Goal: Task Accomplishment & Management: Manage account settings

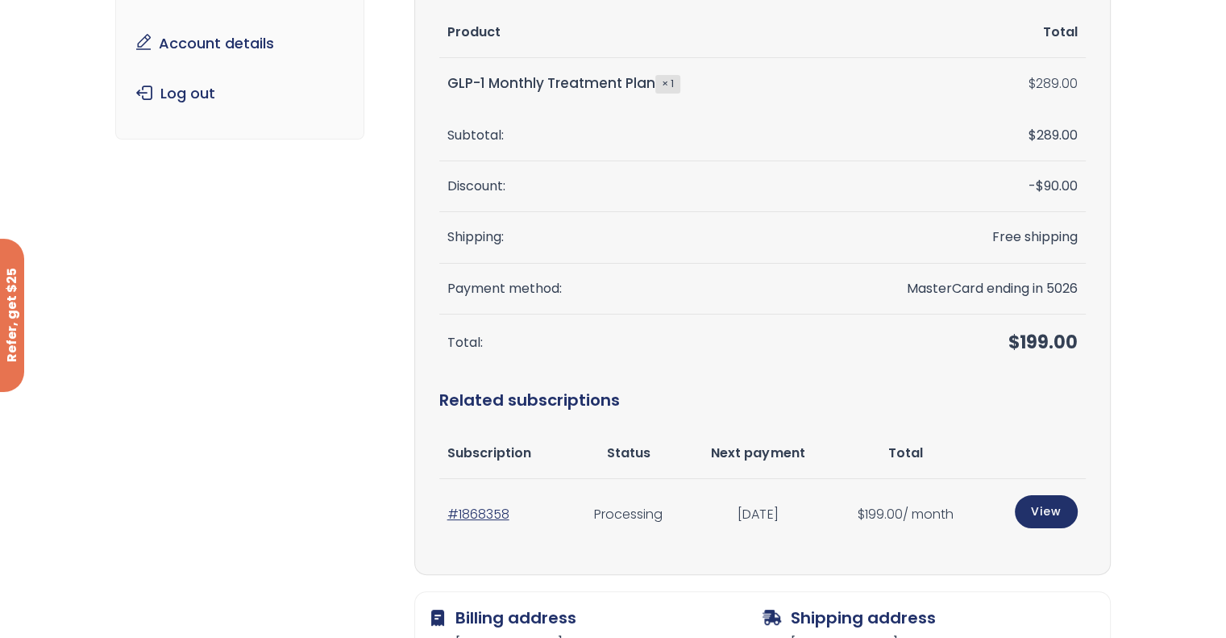
scroll to position [242, 0]
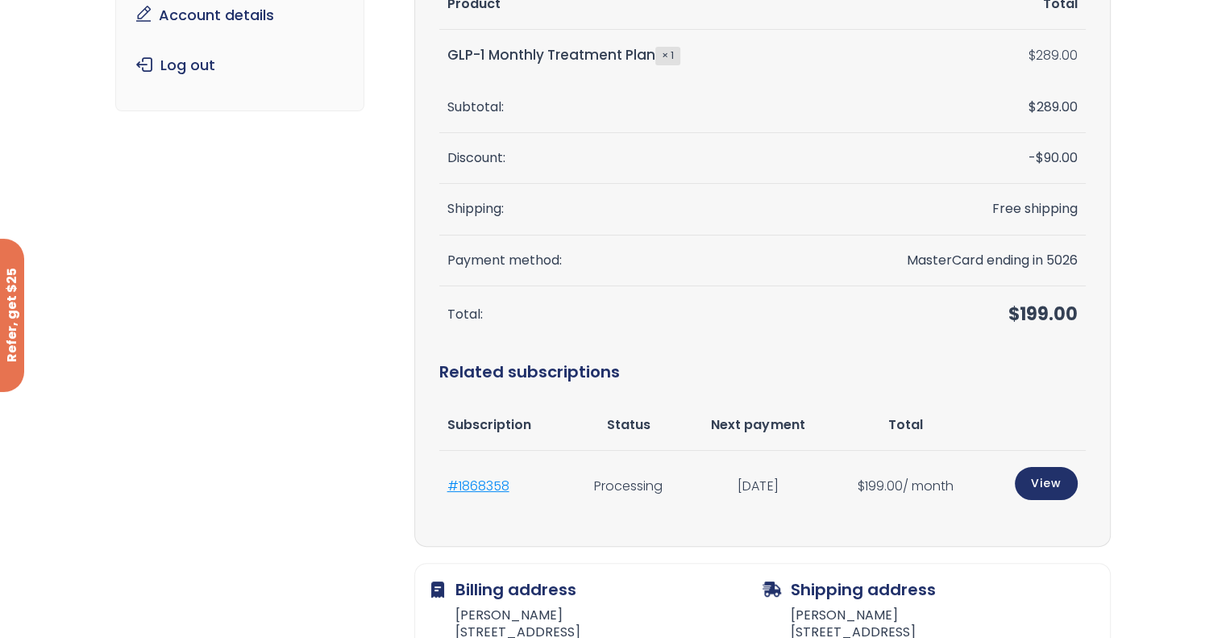
click at [469, 486] on link "#1868358" at bounding box center [479, 486] width 62 height 19
click at [1043, 485] on link "View" at bounding box center [1046, 481] width 63 height 33
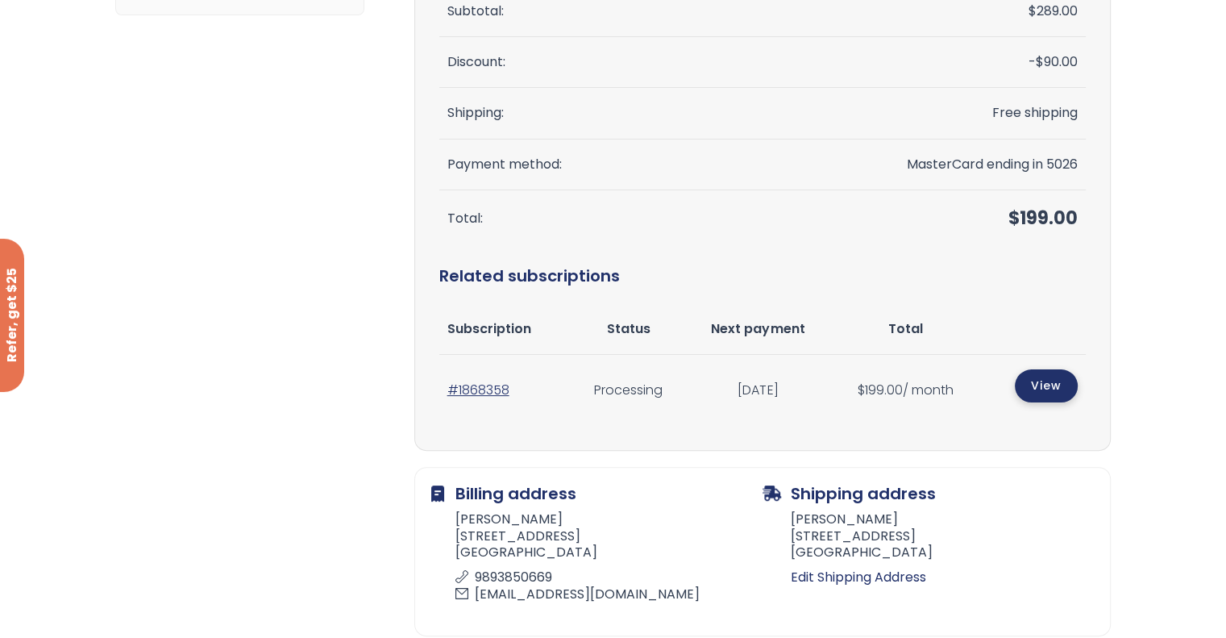
scroll to position [403, 0]
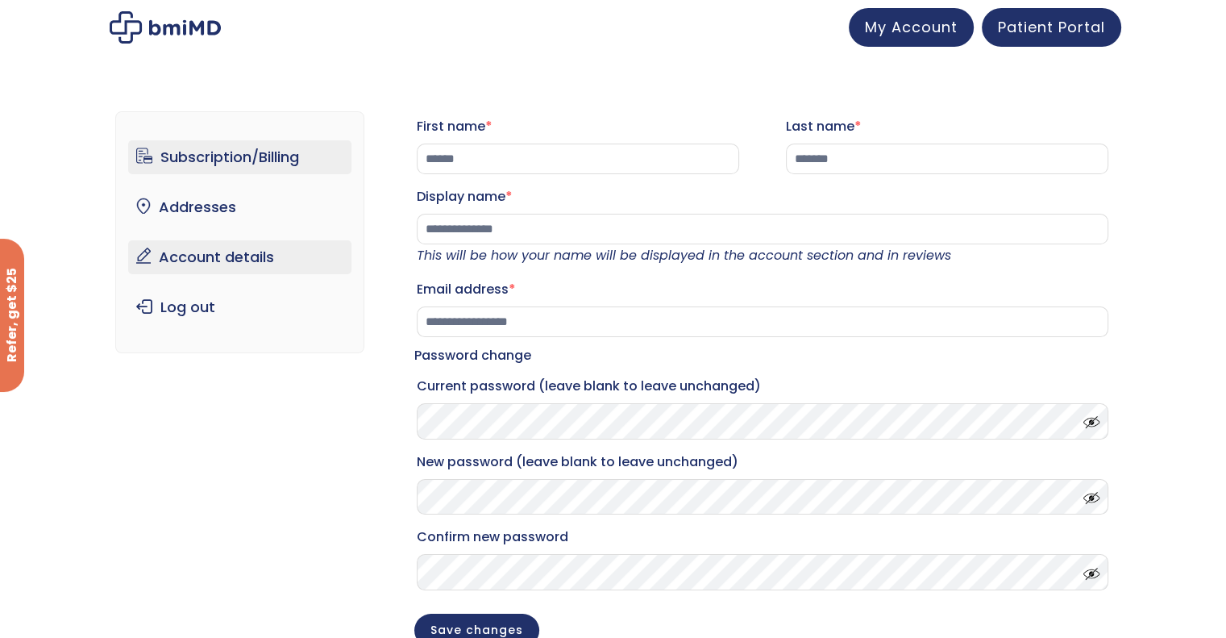
click at [258, 156] on link "Subscription/Billing" at bounding box center [239, 157] width 223 height 34
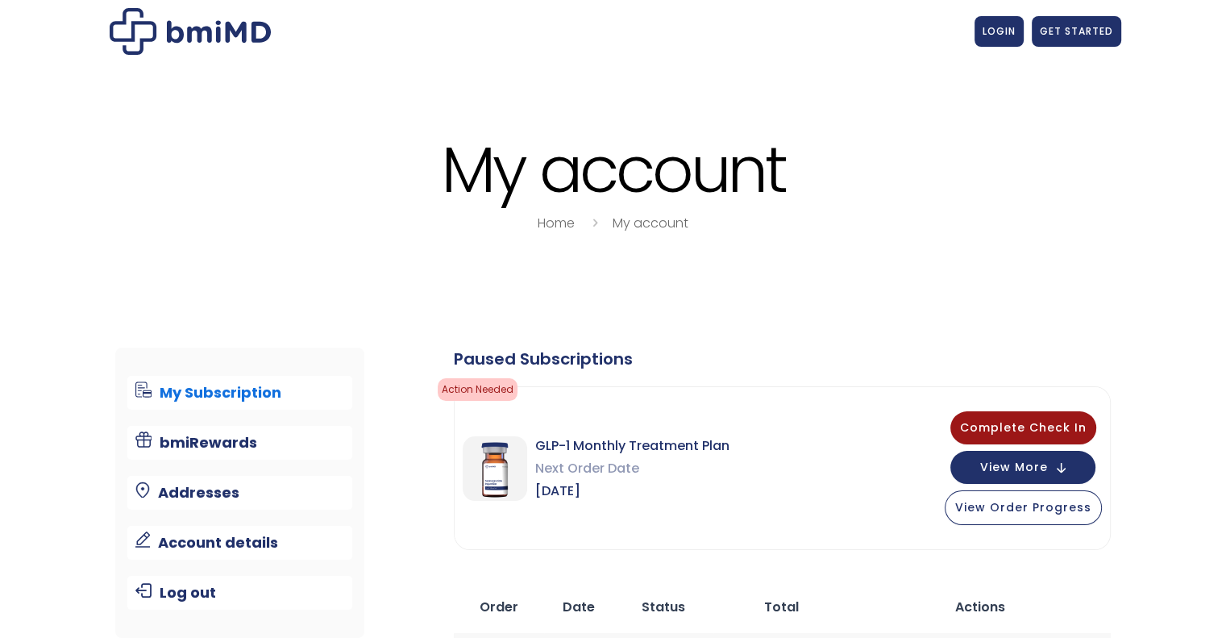
click at [177, 152] on div "JOIN 50k+ MEMBERS IN REACHING THEIR WEIGHT LOSS GOALS .path{fill:none;stroke:#3…" at bounding box center [613, 636] width 1226 height 1272
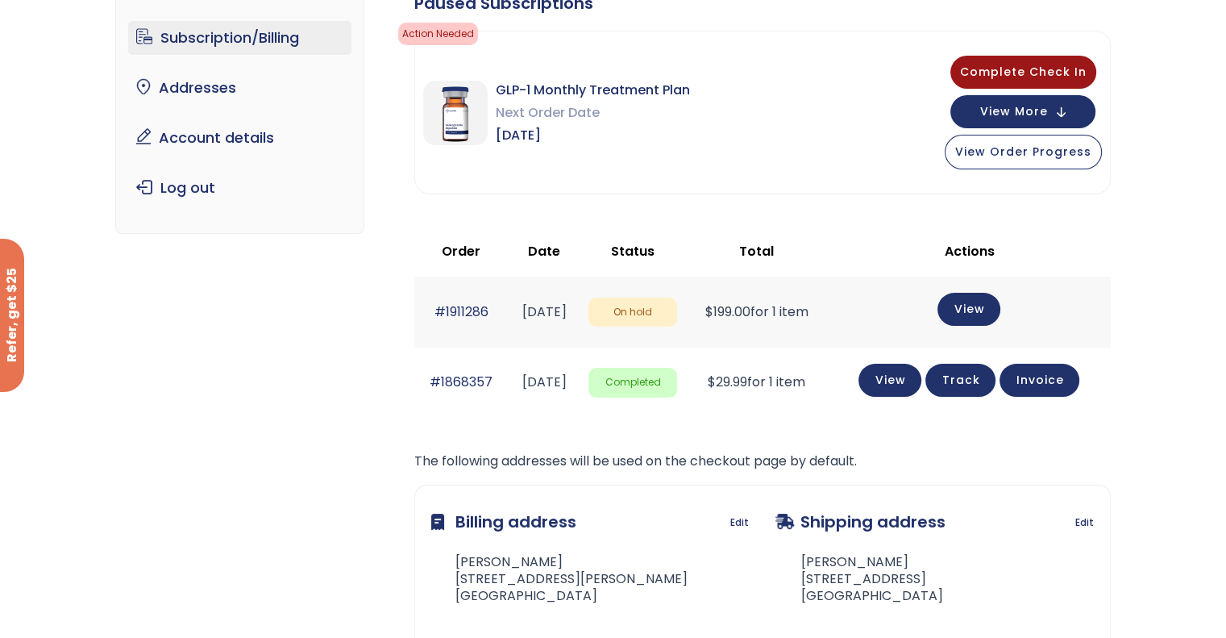
scroll to position [161, 0]
